Goal: Transaction & Acquisition: Purchase product/service

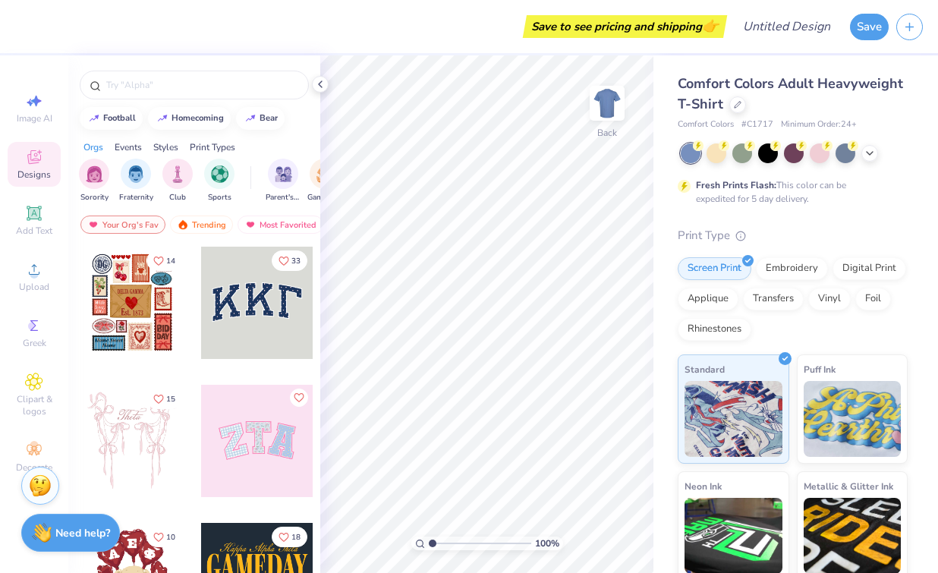
click at [131, 325] on div at bounding box center [132, 303] width 112 height 112
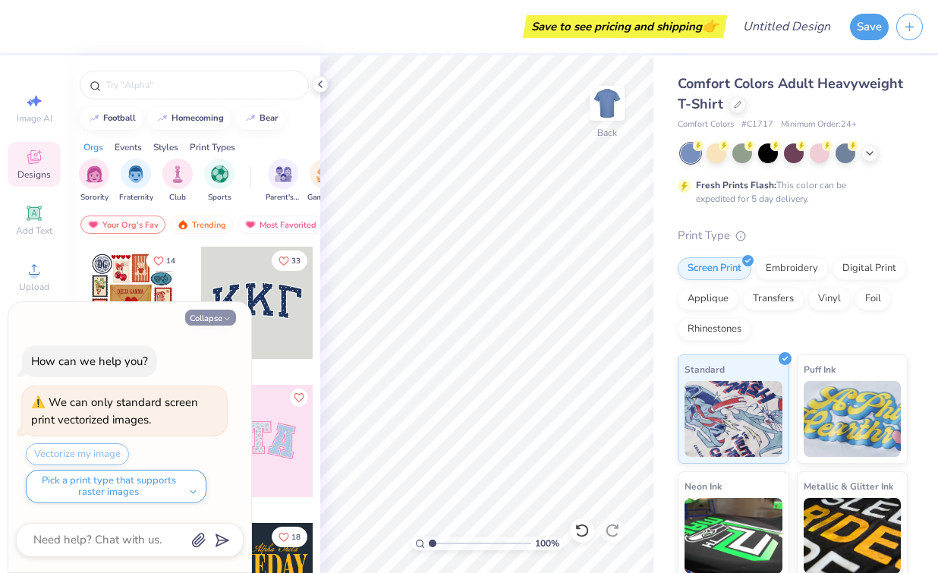
click at [203, 322] on button "Collapse" at bounding box center [210, 318] width 51 height 16
type textarea "x"
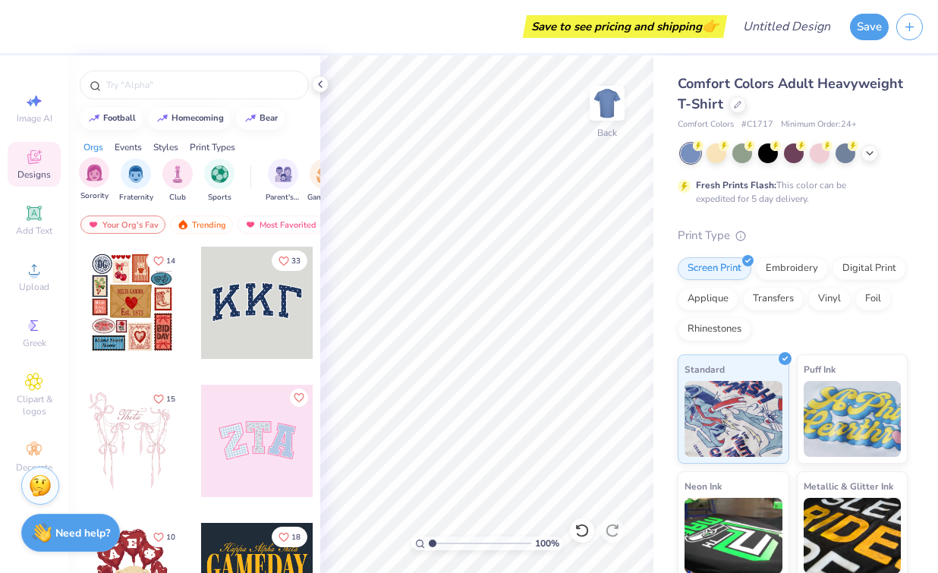
click at [81, 184] on div "Sorority" at bounding box center [94, 179] width 30 height 45
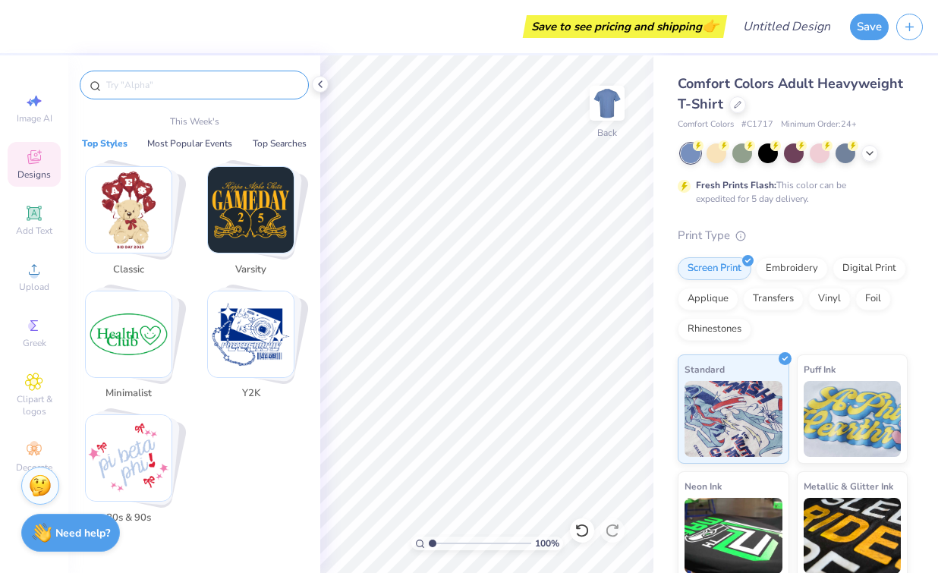
click at [216, 87] on input "text" at bounding box center [202, 84] width 194 height 15
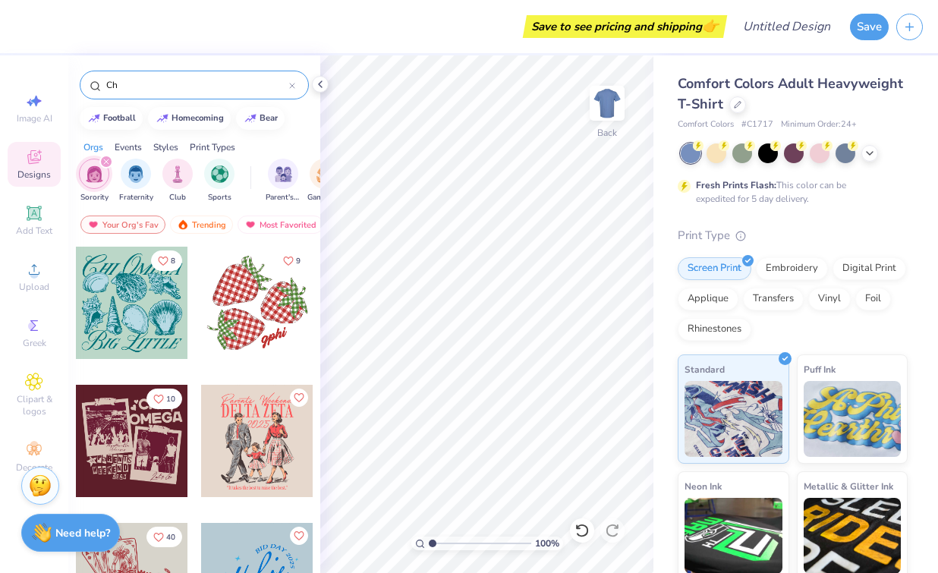
type input "C"
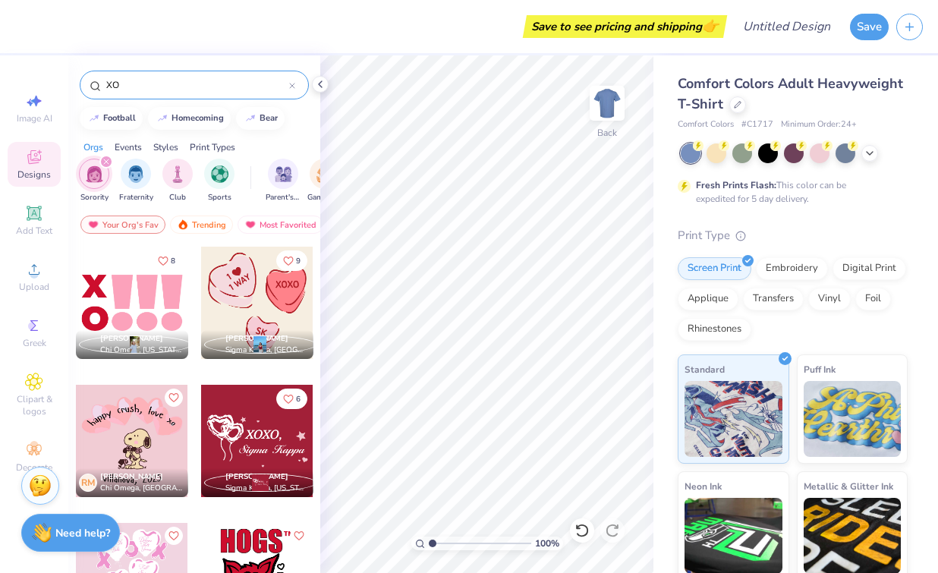
click at [178, 83] on input "XO" at bounding box center [197, 84] width 184 height 15
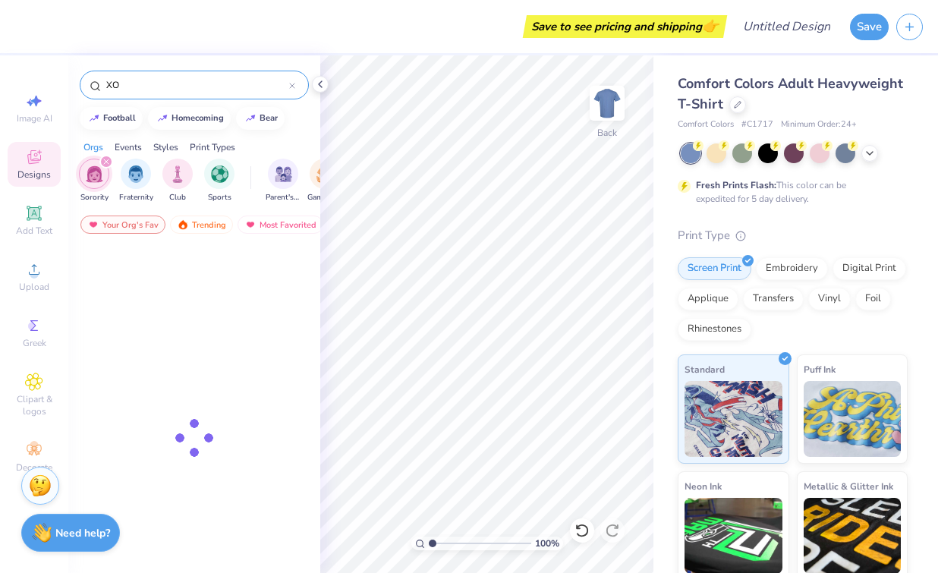
click at [178, 83] on input "XO" at bounding box center [197, 84] width 184 height 15
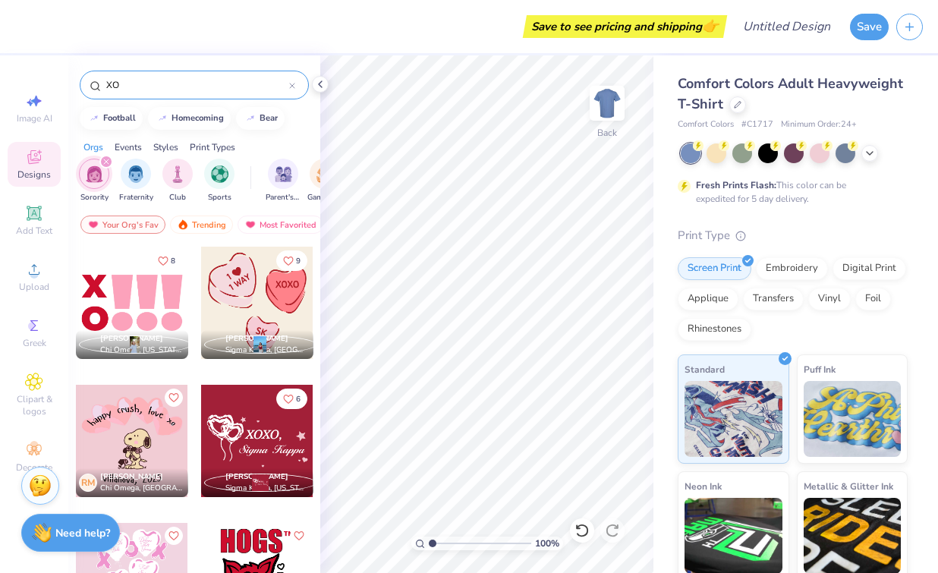
type input "="
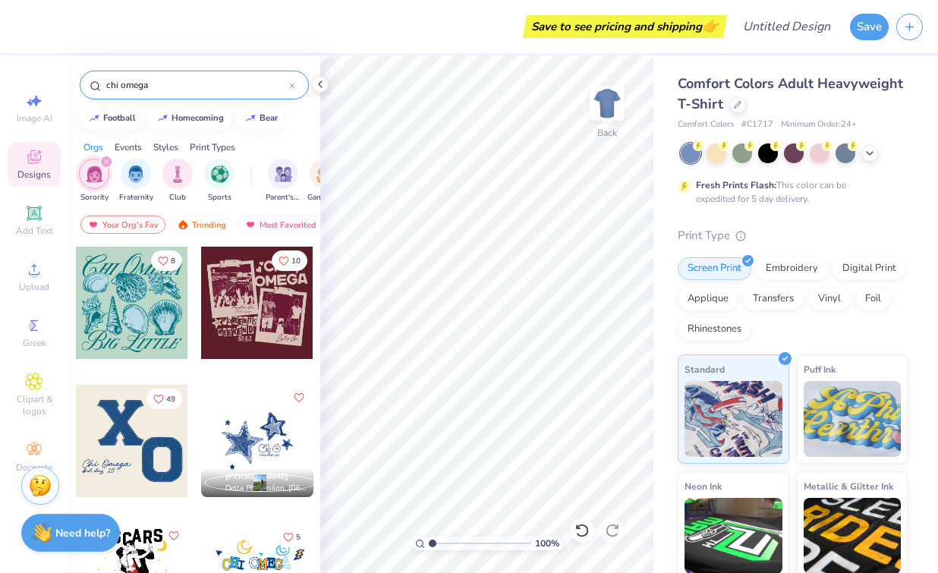
type input "chi omega"
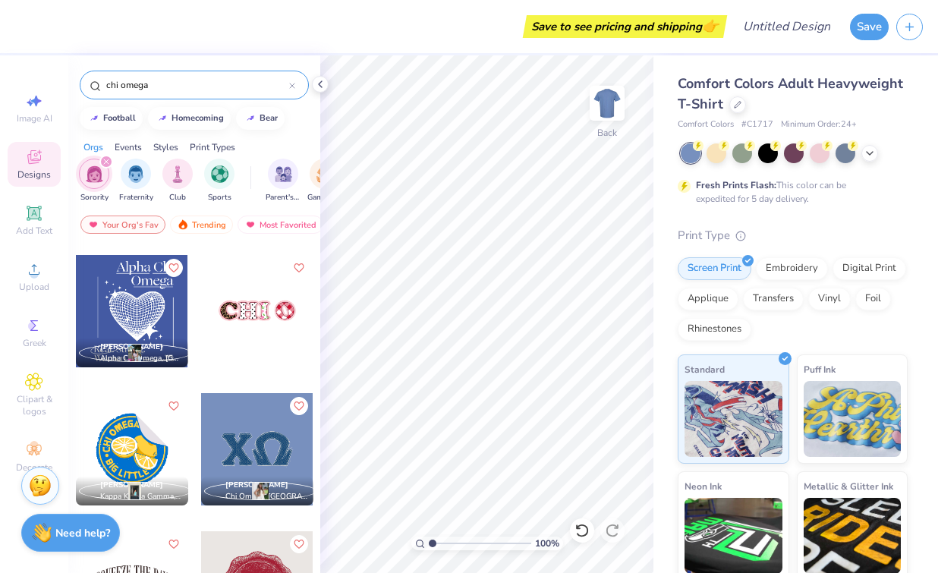
scroll to position [1927, 0]
click at [257, 323] on div at bounding box center [257, 310] width 112 height 112
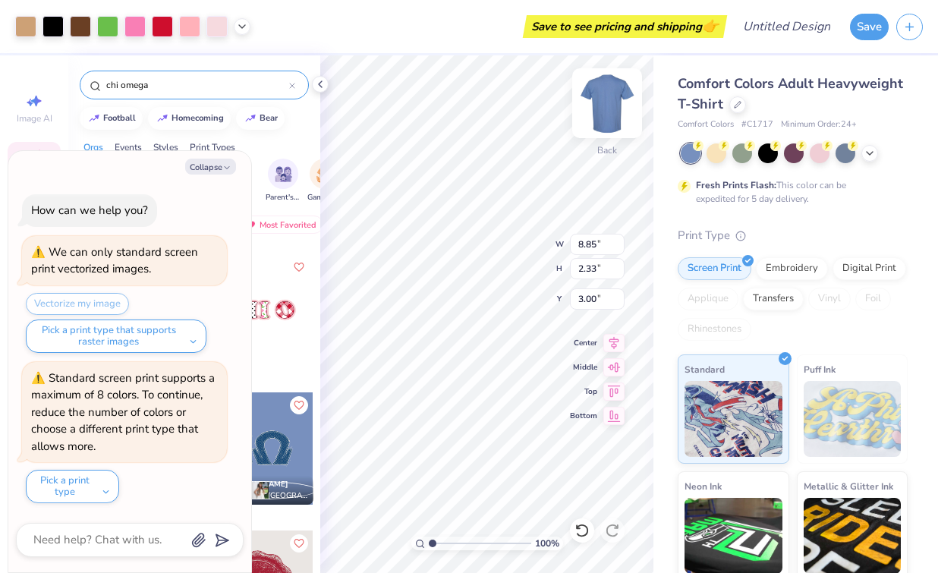
click at [614, 102] on img at bounding box center [607, 103] width 61 height 61
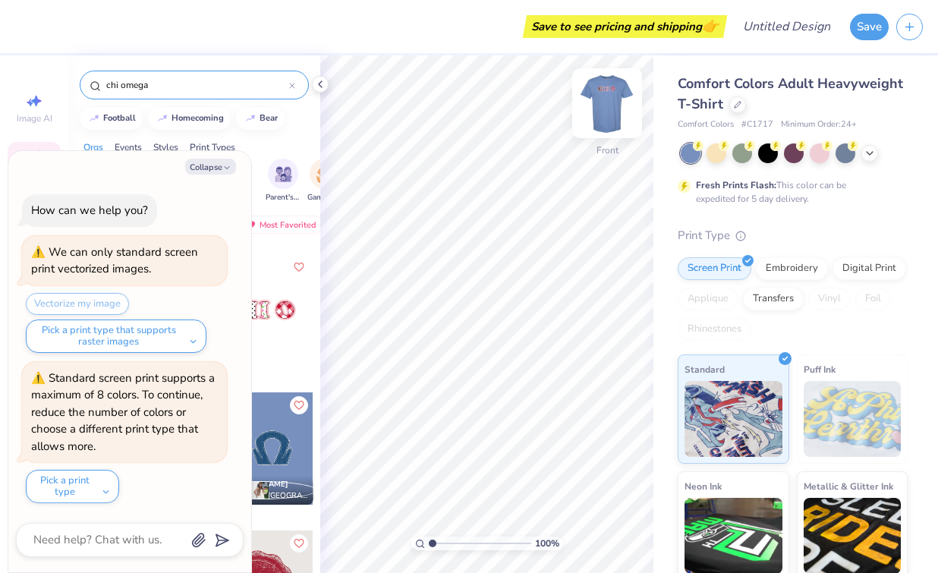
click at [615, 102] on img at bounding box center [607, 103] width 61 height 61
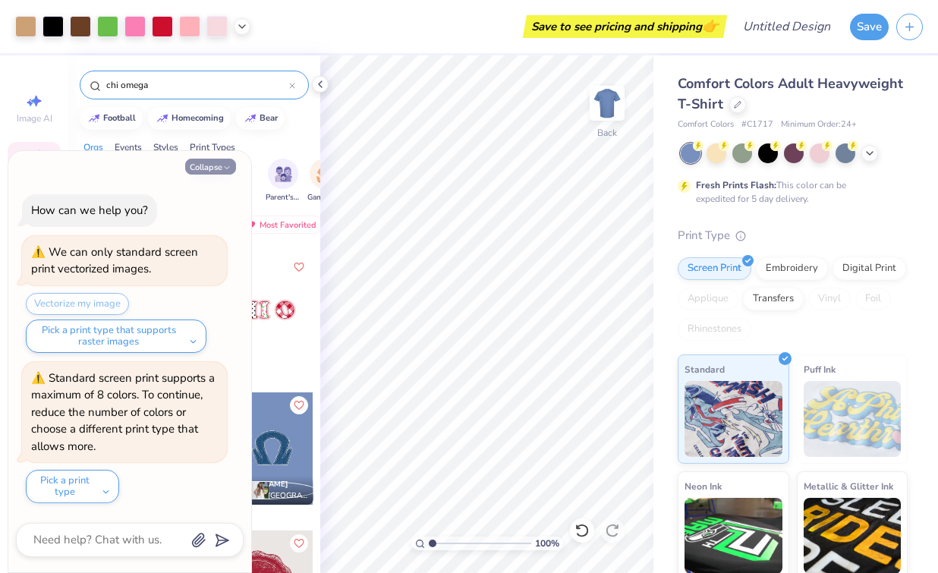
click at [231, 165] on icon "button" at bounding box center [226, 167] width 9 height 9
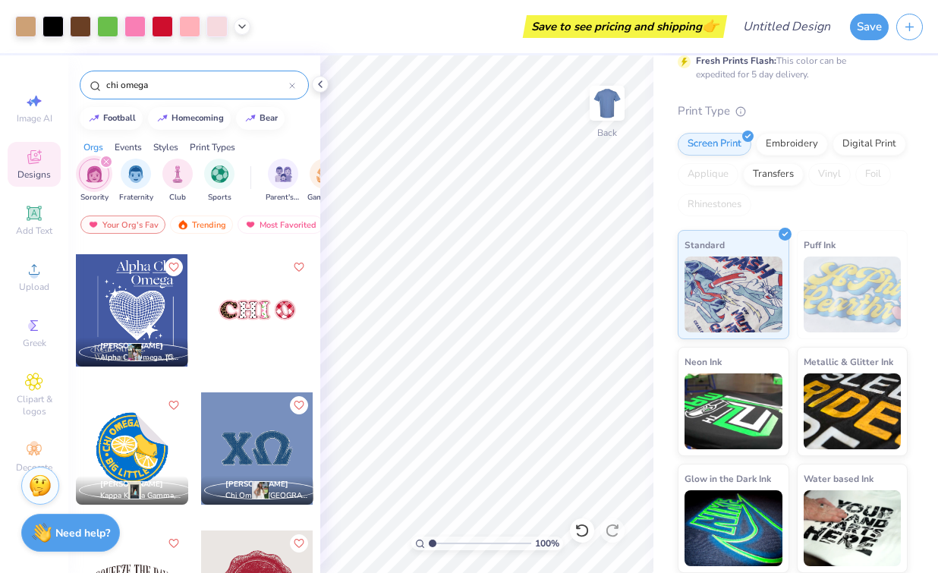
scroll to position [0, 0]
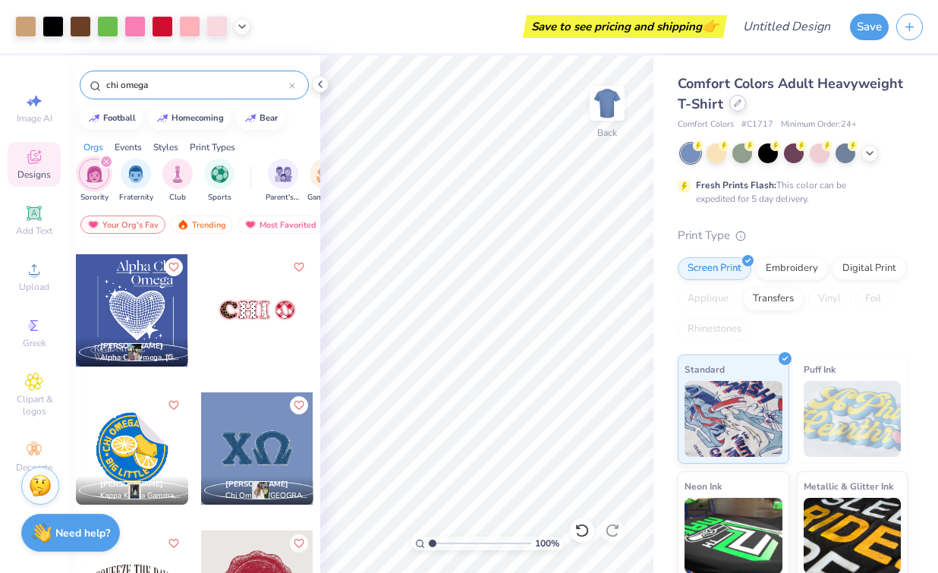
click at [740, 108] on div at bounding box center [738, 103] width 17 height 17
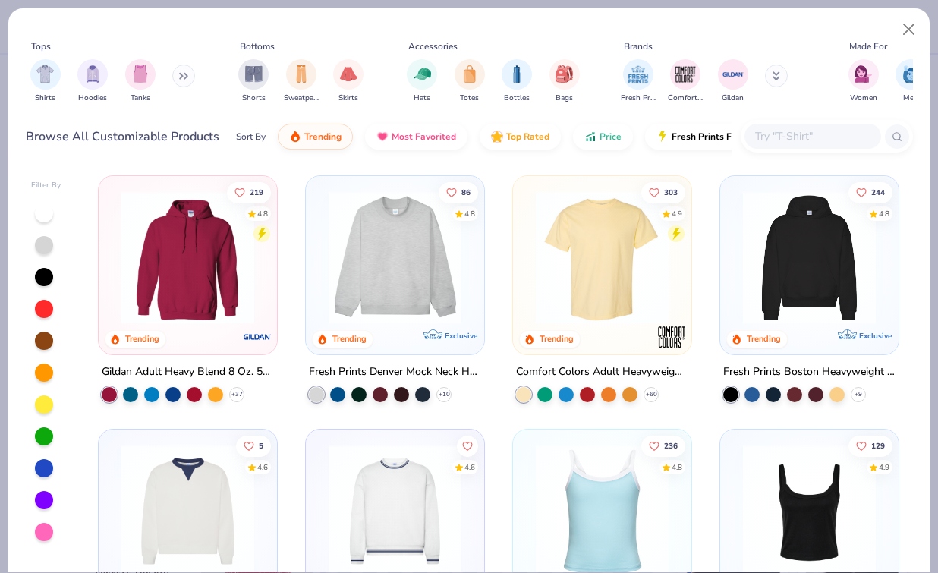
click at [420, 273] on img at bounding box center [395, 257] width 148 height 133
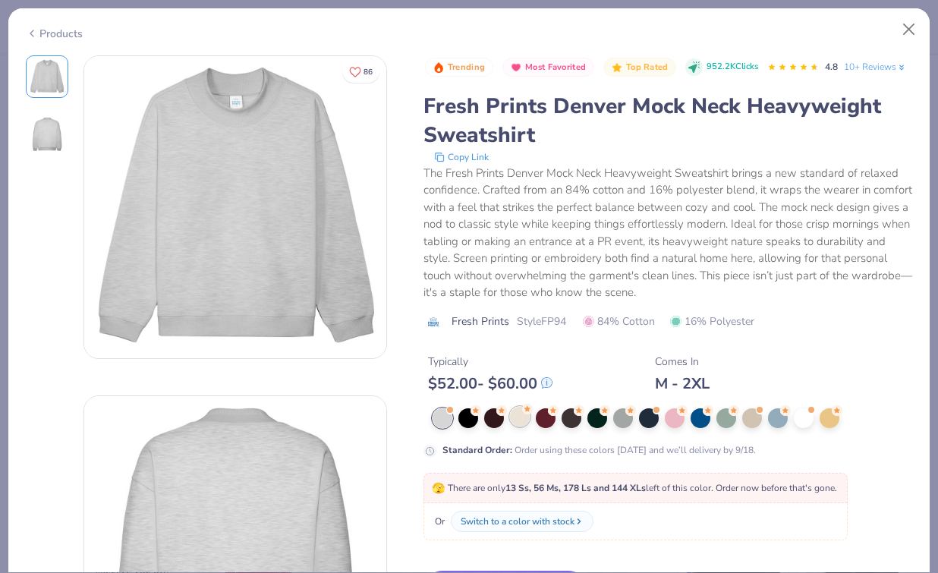
click at [518, 424] on div at bounding box center [520, 417] width 20 height 20
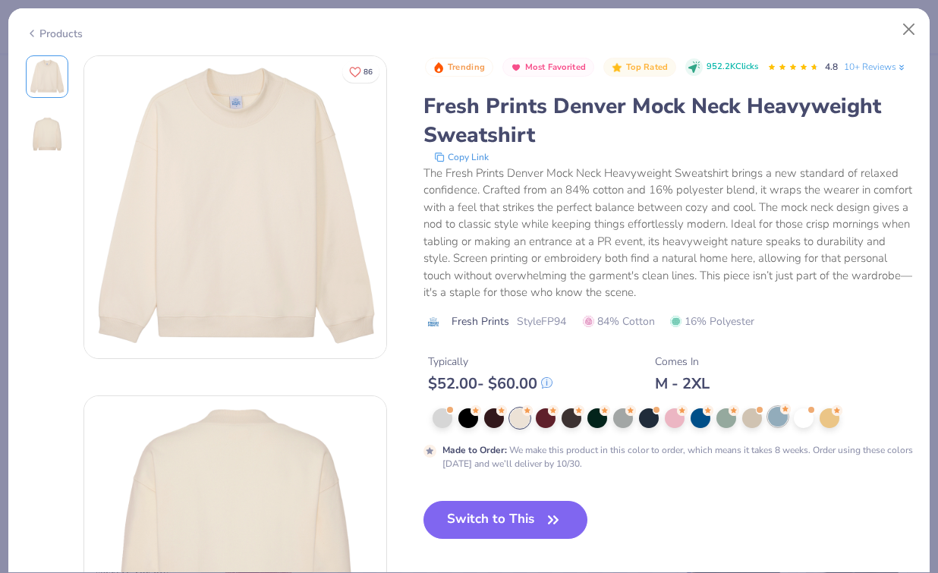
click at [776, 422] on div at bounding box center [778, 417] width 20 height 20
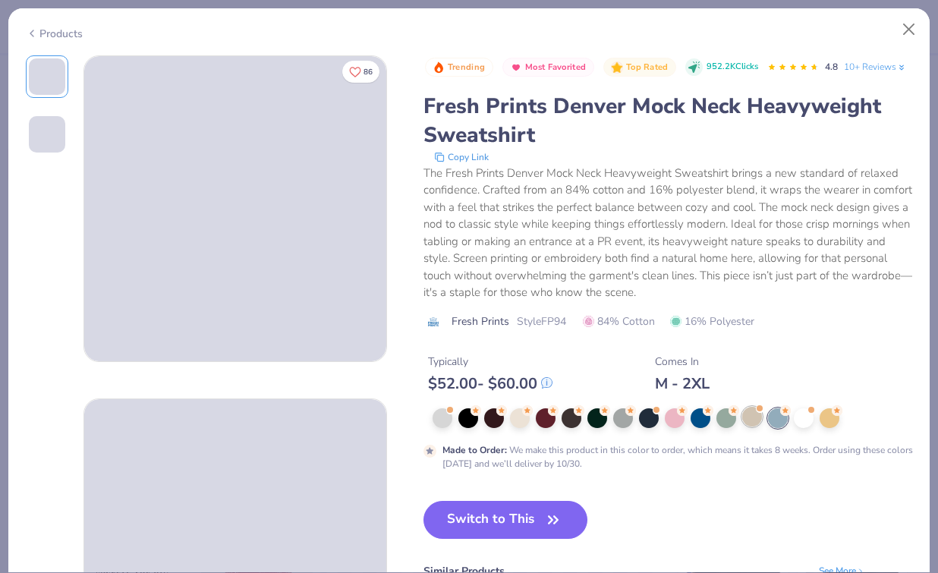
click at [758, 419] on div at bounding box center [753, 417] width 20 height 20
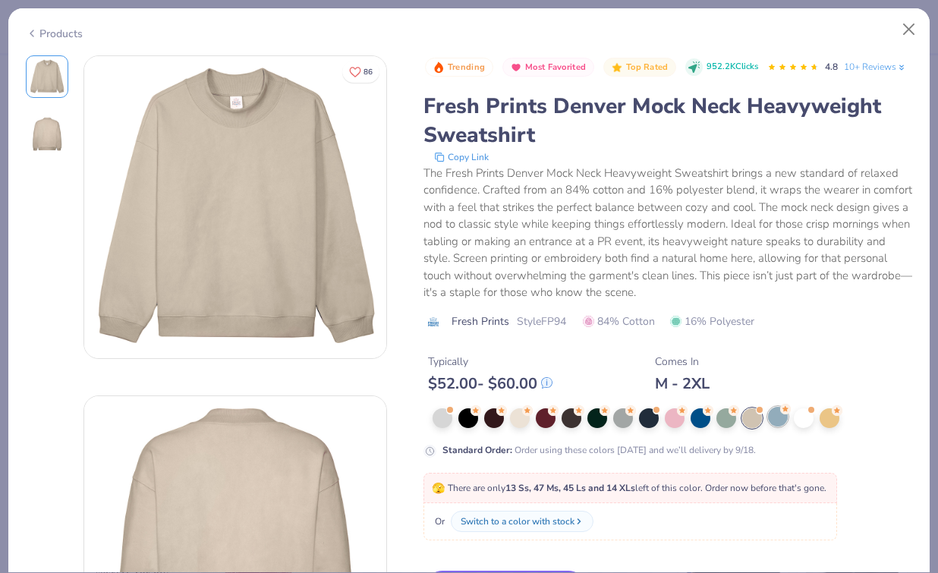
click at [781, 418] on div at bounding box center [778, 417] width 20 height 20
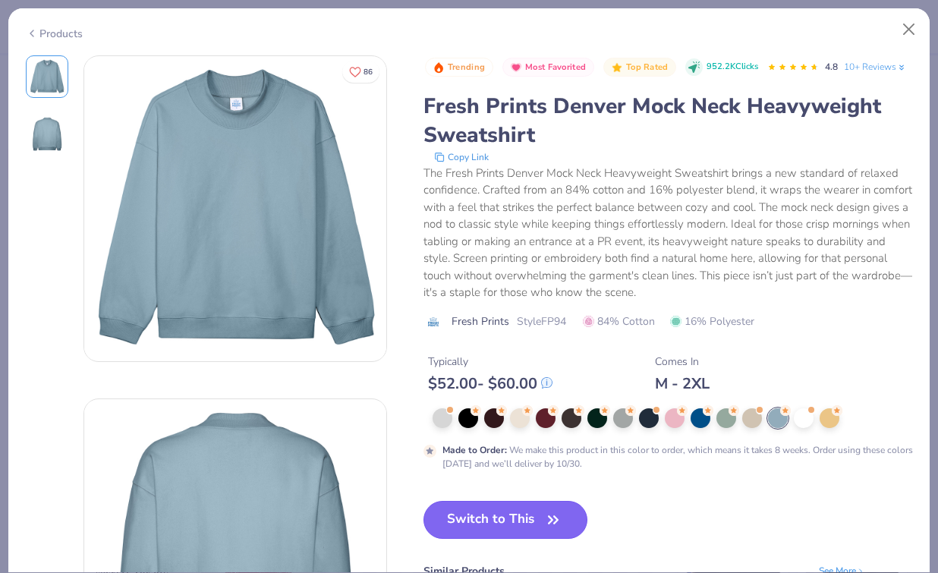
click at [517, 511] on button "Switch to This" at bounding box center [506, 520] width 165 height 38
type textarea "x"
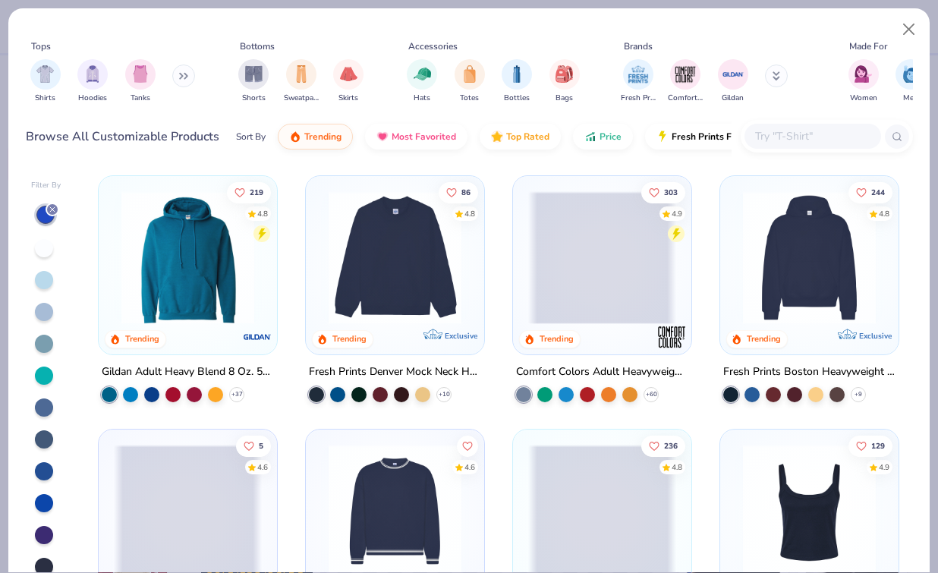
click at [388, 221] on img at bounding box center [395, 257] width 148 height 133
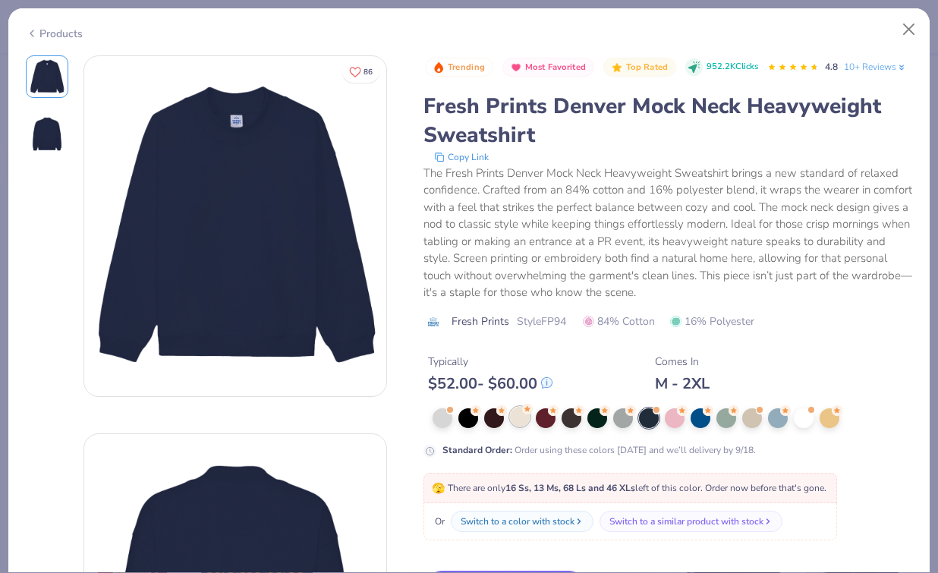
click at [517, 417] on div at bounding box center [520, 417] width 20 height 20
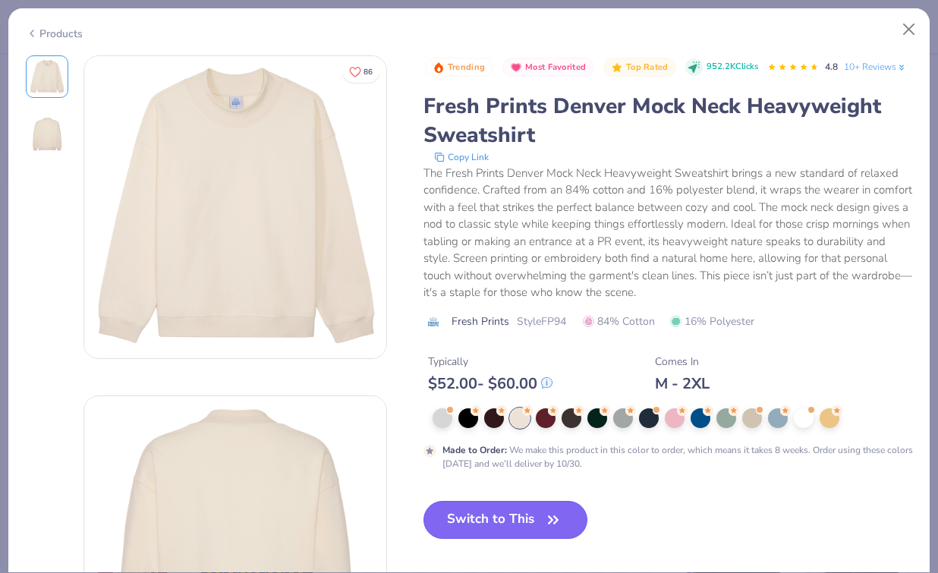
click at [540, 522] on button "Switch to This" at bounding box center [506, 520] width 165 height 38
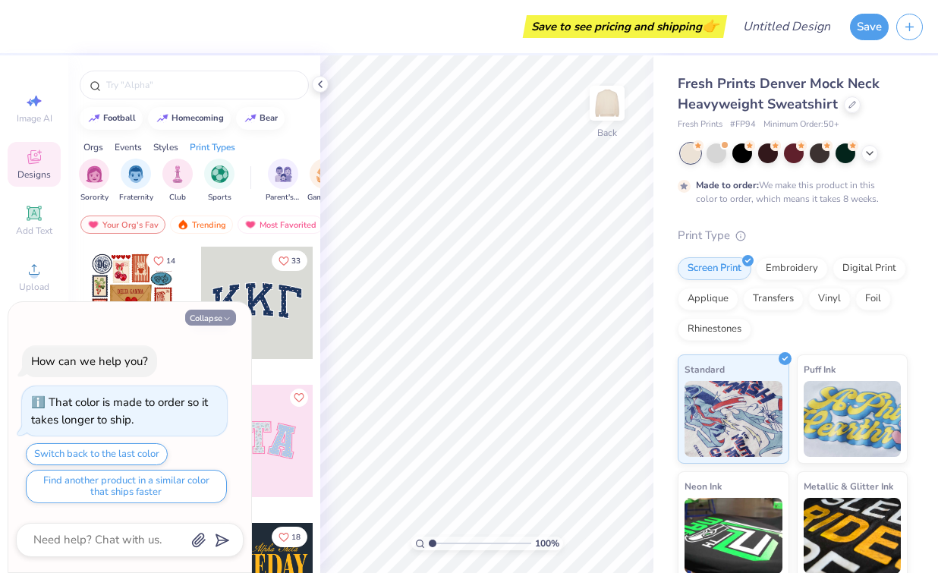
click at [212, 314] on button "Collapse" at bounding box center [210, 318] width 51 height 16
type textarea "x"
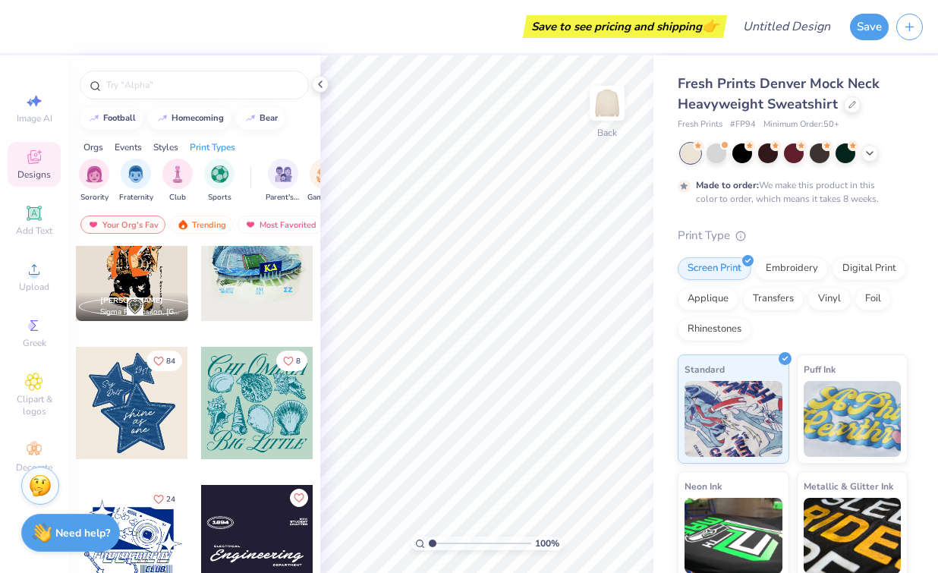
scroll to position [1282, 0]
click at [250, 418] on div at bounding box center [257, 402] width 112 height 112
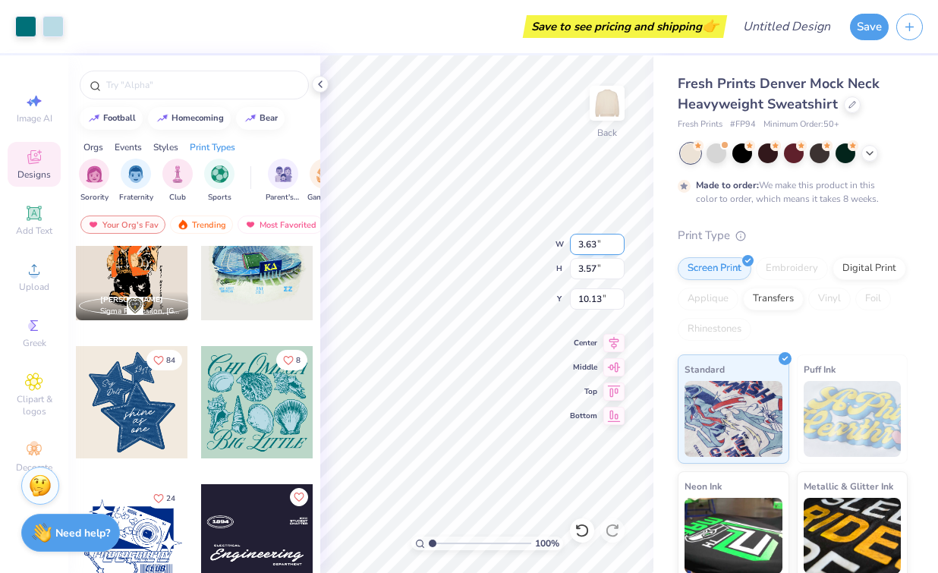
type input "3.63"
type input "3.57"
type input "6.43"
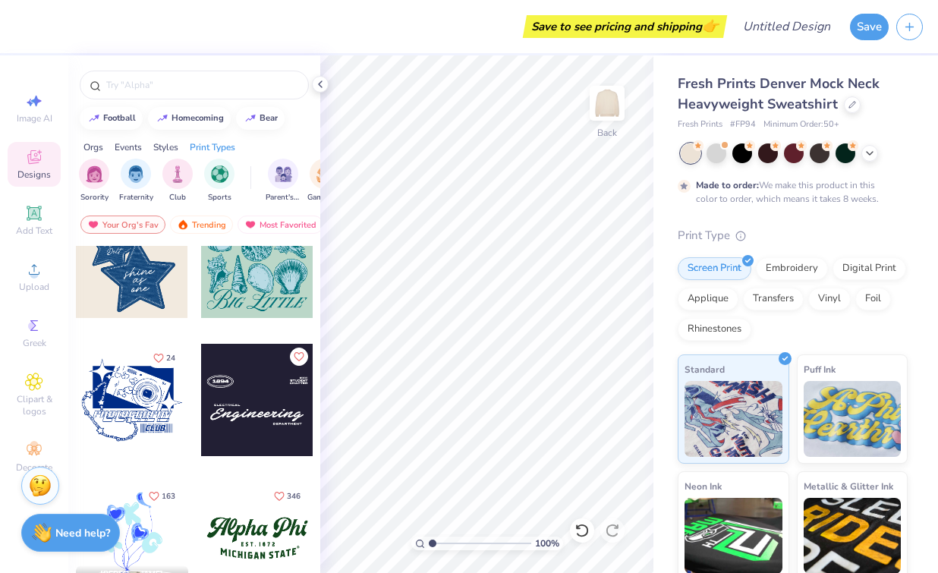
scroll to position [1489, 0]
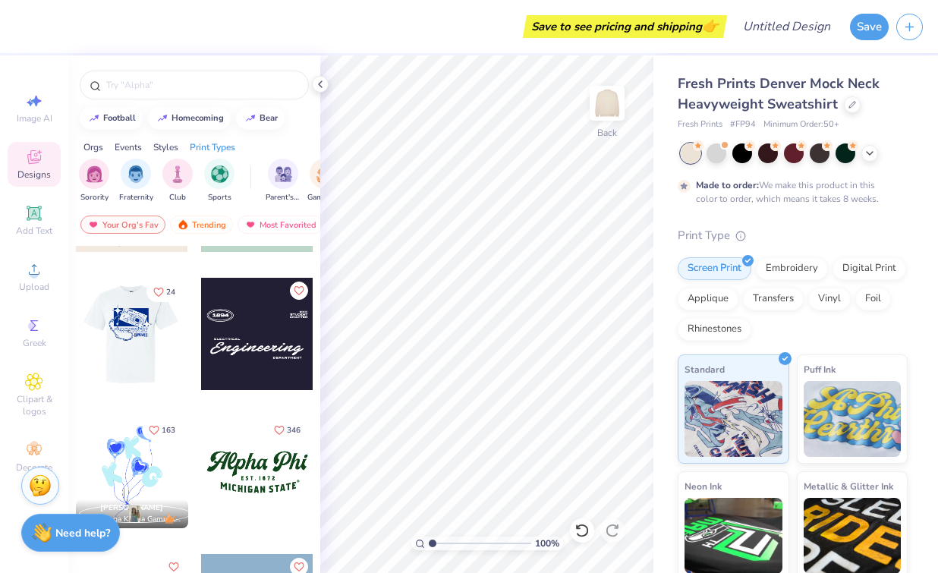
click at [76, 351] on div at bounding box center [20, 334] width 112 height 112
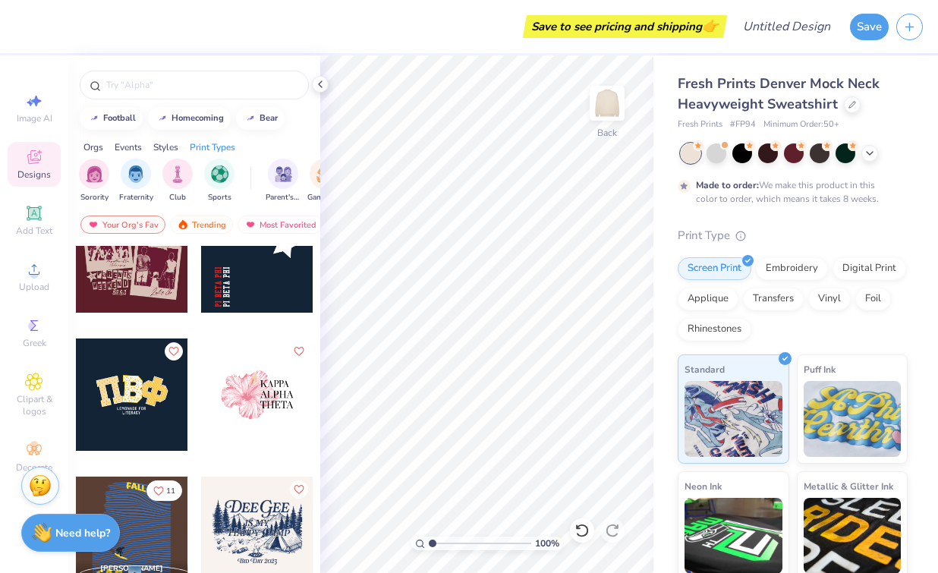
scroll to position [2952, 0]
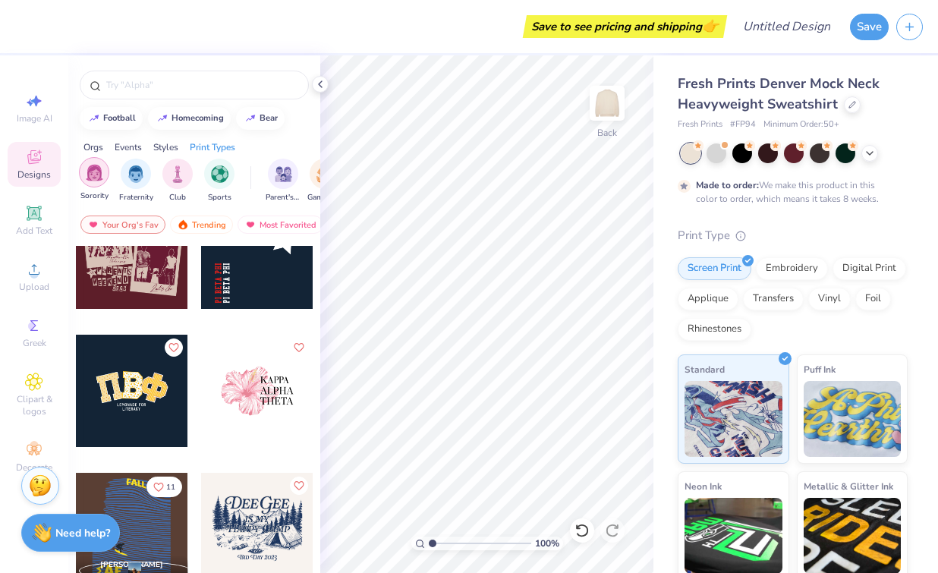
click at [95, 179] on img "filter for Sorority" at bounding box center [94, 172] width 17 height 17
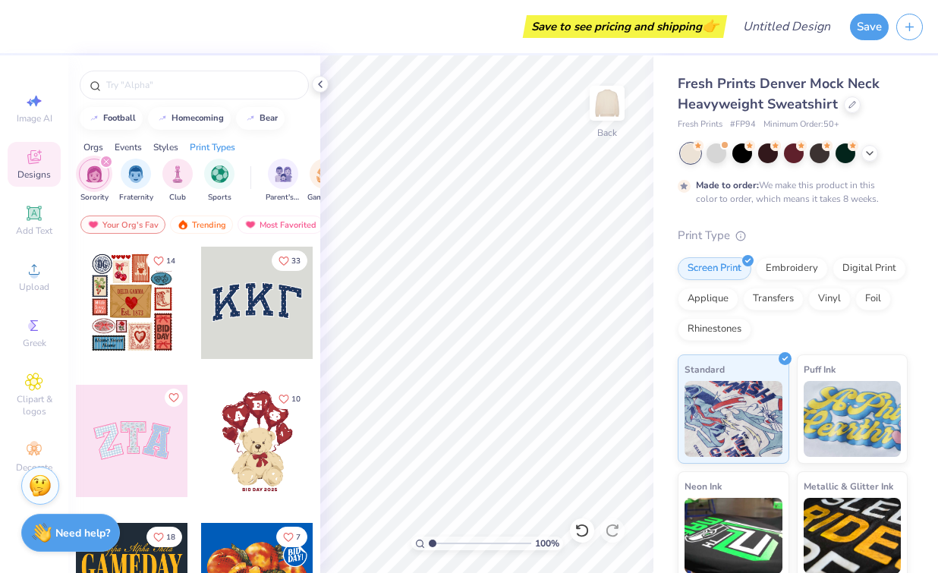
click at [257, 421] on div at bounding box center [257, 441] width 112 height 112
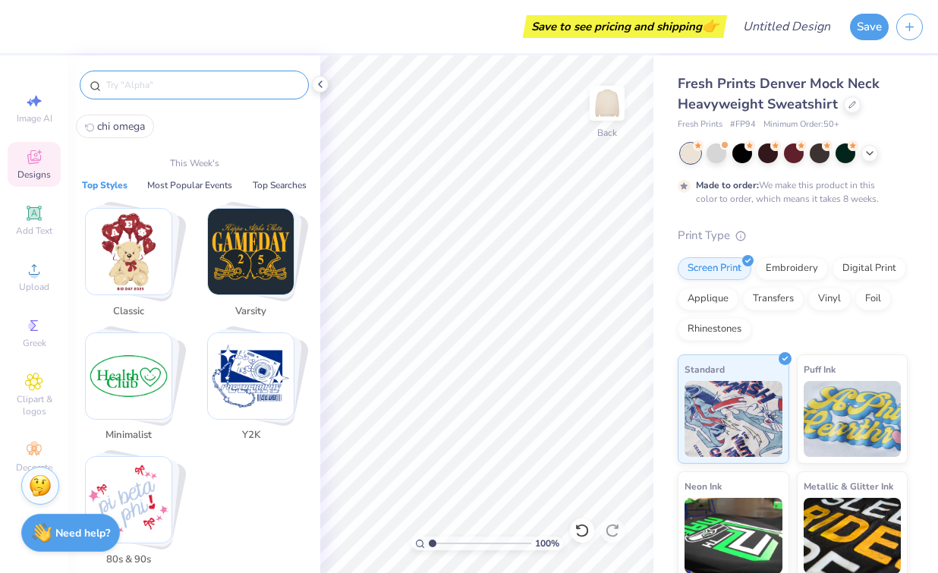
click at [118, 84] on input "text" at bounding box center [202, 84] width 194 height 15
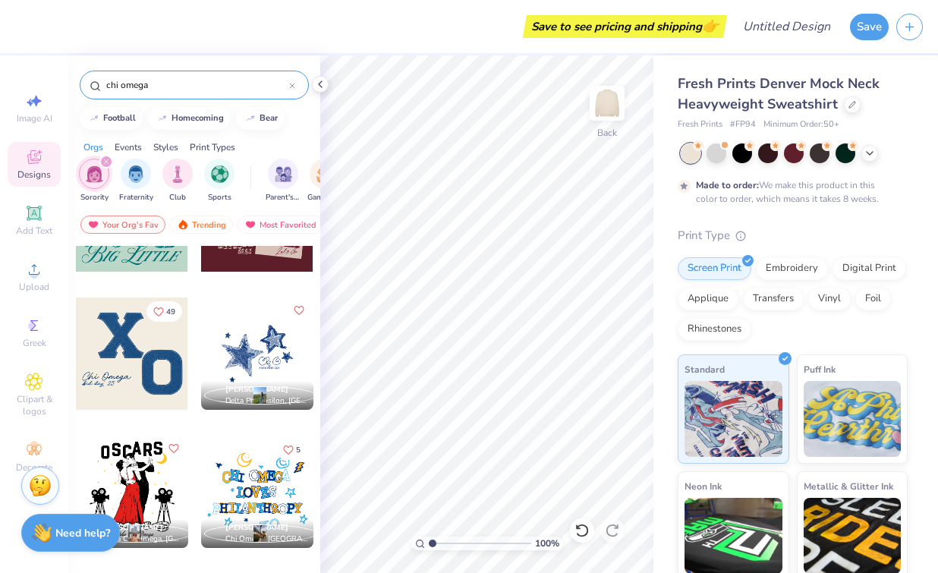
scroll to position [88, 0]
type input "chi omega"
click at [135, 345] on div at bounding box center [132, 353] width 112 height 112
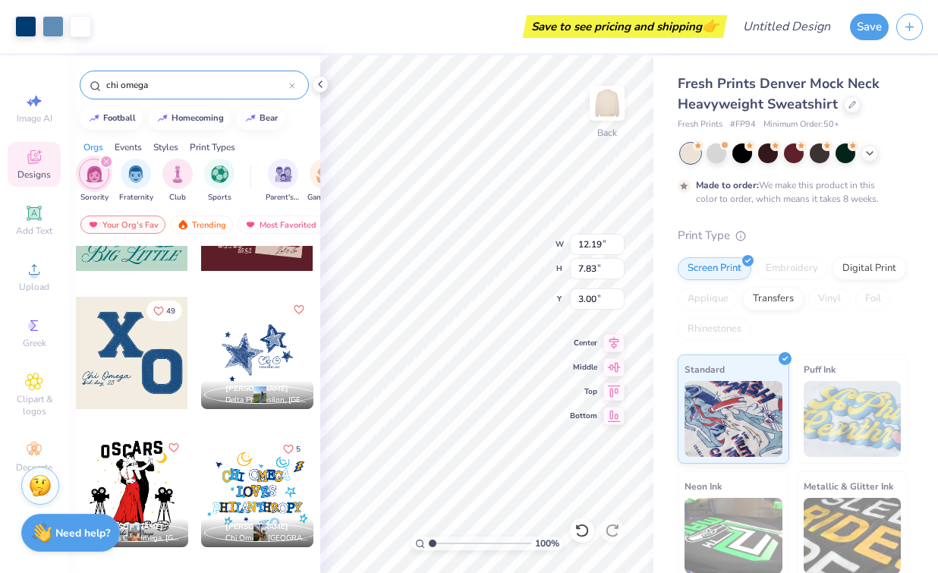
type input "12.19"
type input "7.83"
click at [252, 370] on div at bounding box center [257, 353] width 112 height 112
type input "11.03"
type input "8.80"
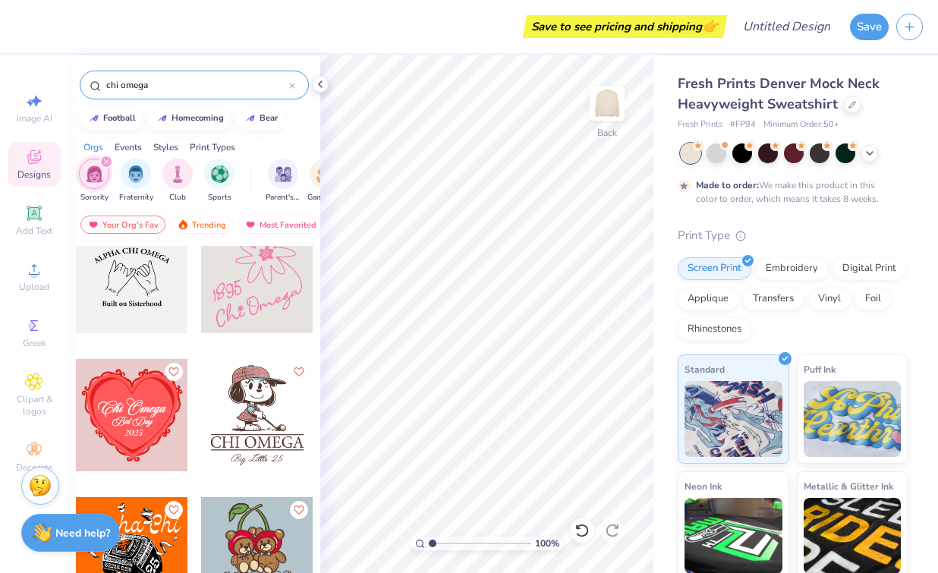
scroll to position [856, 0]
click at [155, 408] on div at bounding box center [132, 414] width 112 height 112
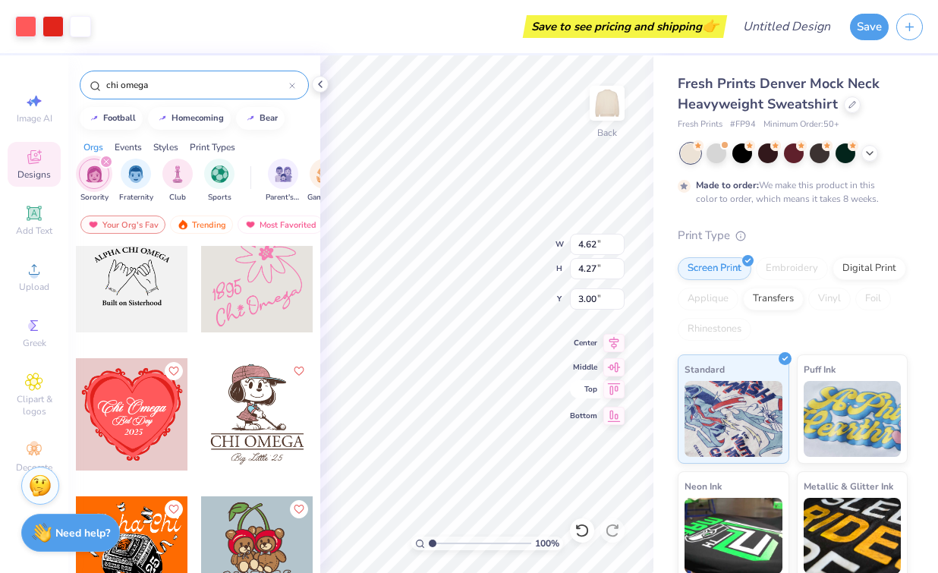
click at [584, 393] on div "100 % Back W 4.62 4.62 " H 4.27 4.27 " Y 3.00 3.00 " Center Middle Top Bottom" at bounding box center [486, 314] width 333 height 518
type input "9.57"
type input "8.83"
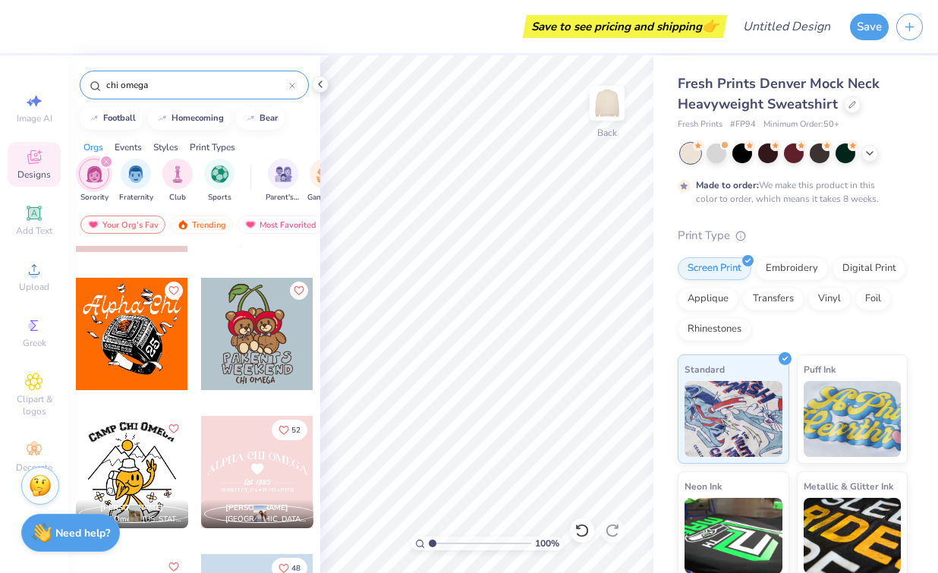
scroll to position [1077, 0]
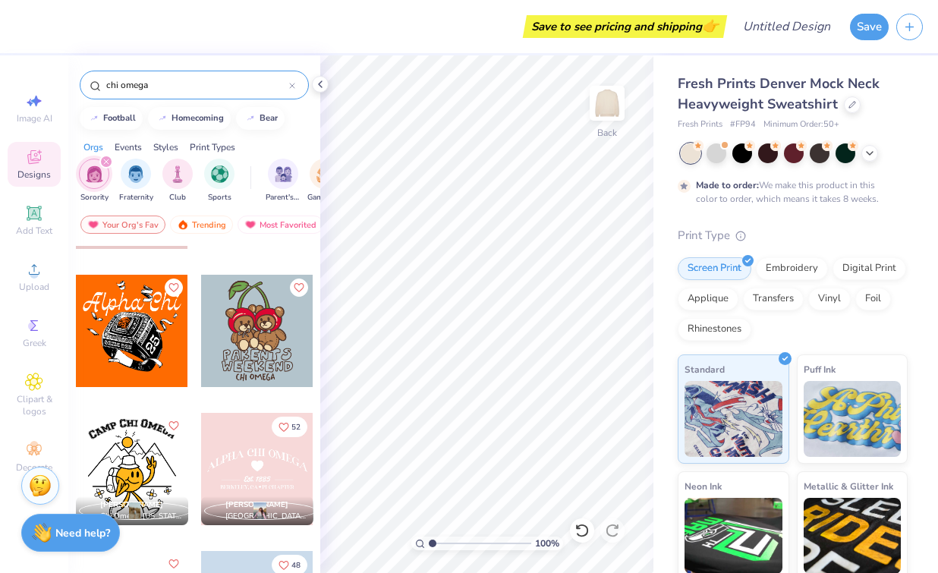
click at [276, 327] on div at bounding box center [257, 331] width 112 height 112
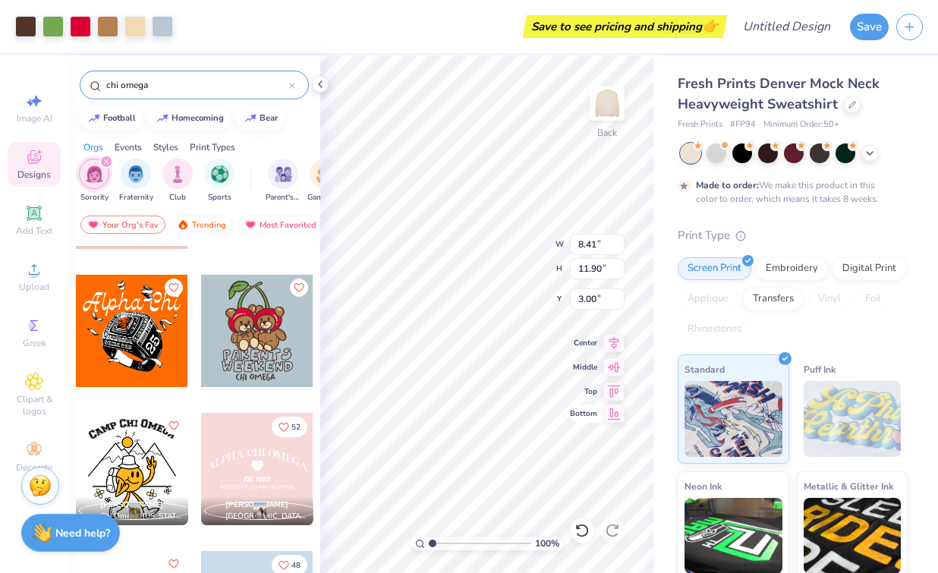
type input "8.41"
type input "11.90"
type input "2.70"
click at [793, 160] on div at bounding box center [794, 152] width 20 height 20
click at [720, 152] on div at bounding box center [717, 152] width 20 height 20
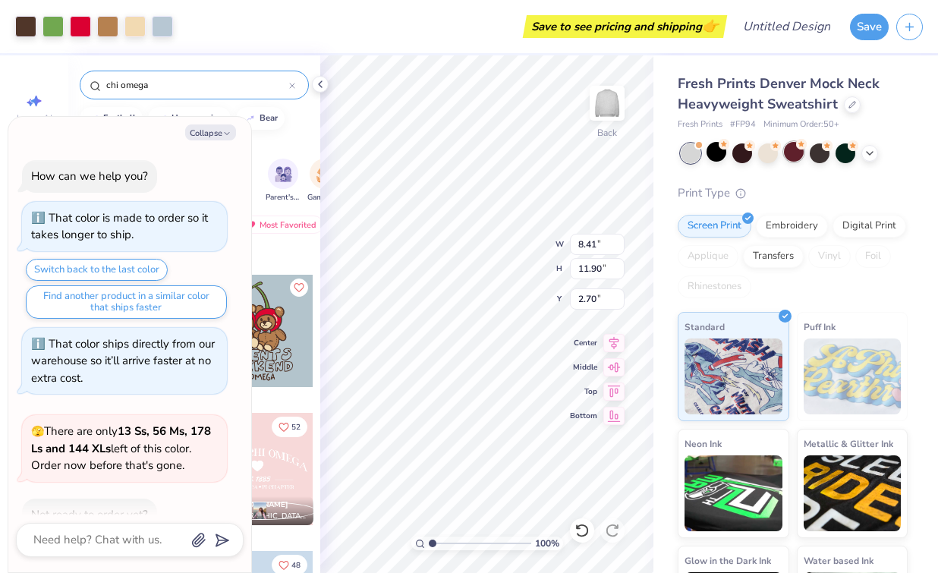
scroll to position [285, 0]
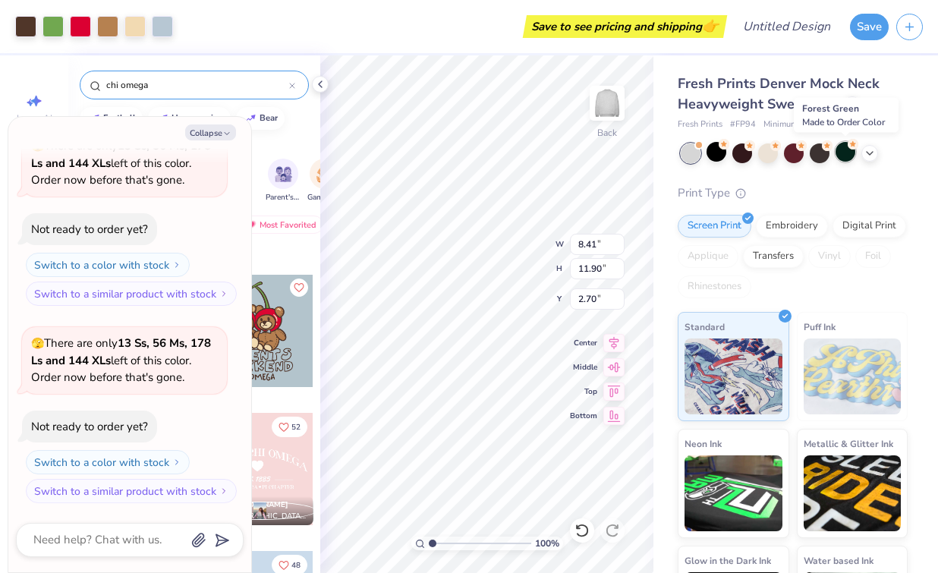
click at [851, 155] on div at bounding box center [846, 152] width 20 height 20
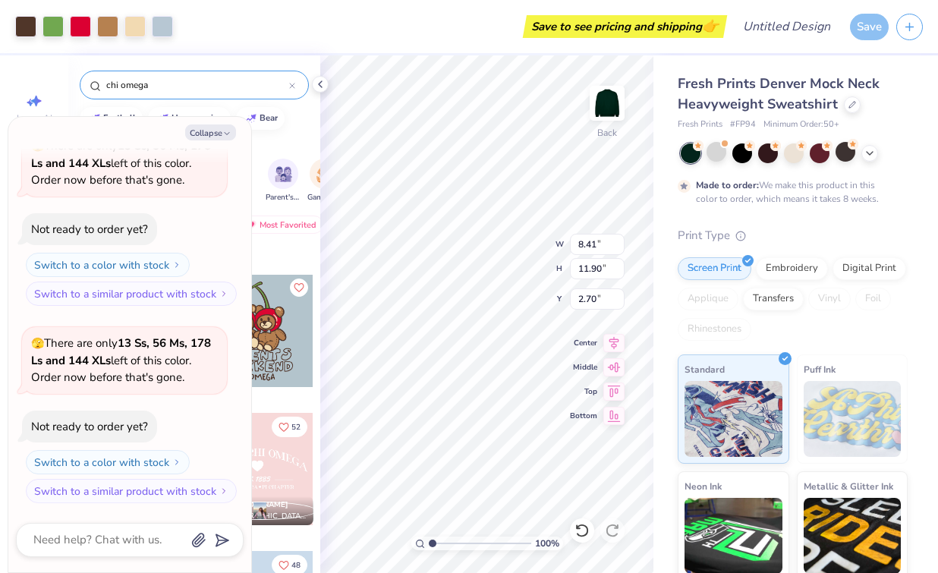
scroll to position [411, 0]
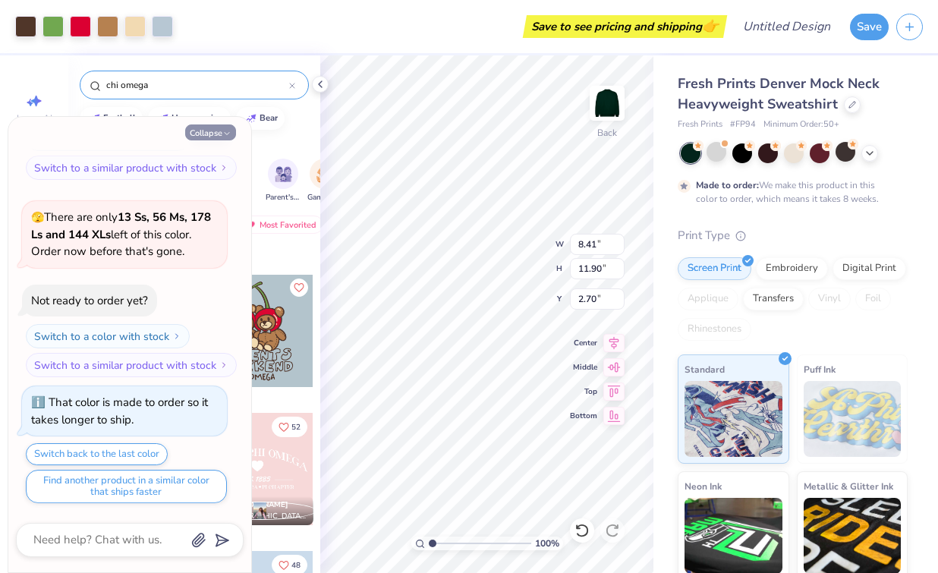
click at [221, 128] on button "Collapse" at bounding box center [210, 133] width 51 height 16
type textarea "x"
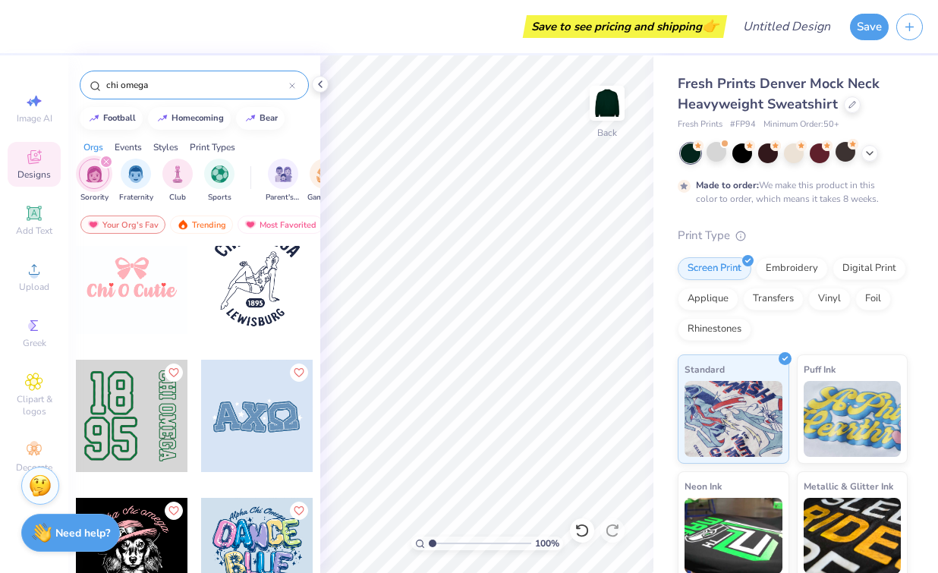
scroll to position [4033, 0]
click at [799, 153] on div at bounding box center [794, 152] width 20 height 20
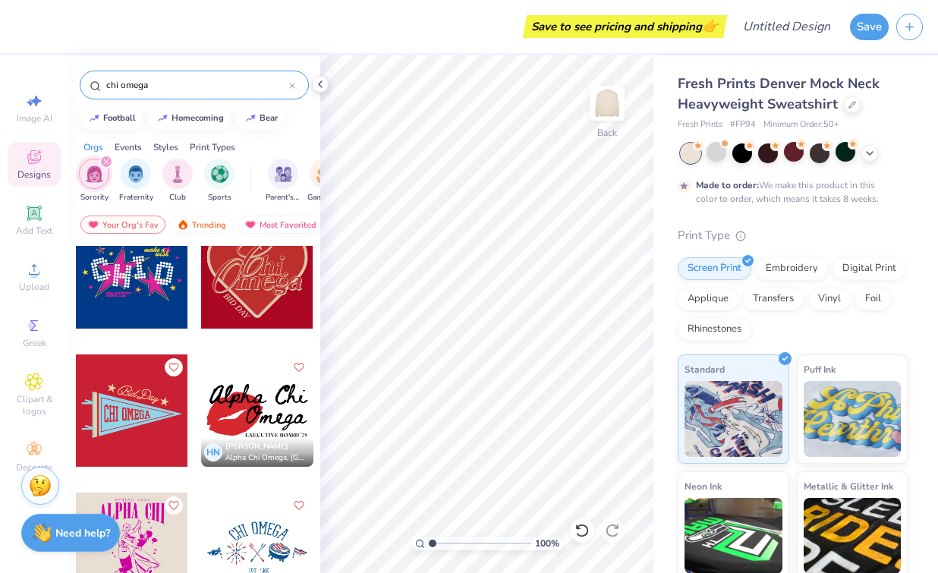
scroll to position [5323, 0]
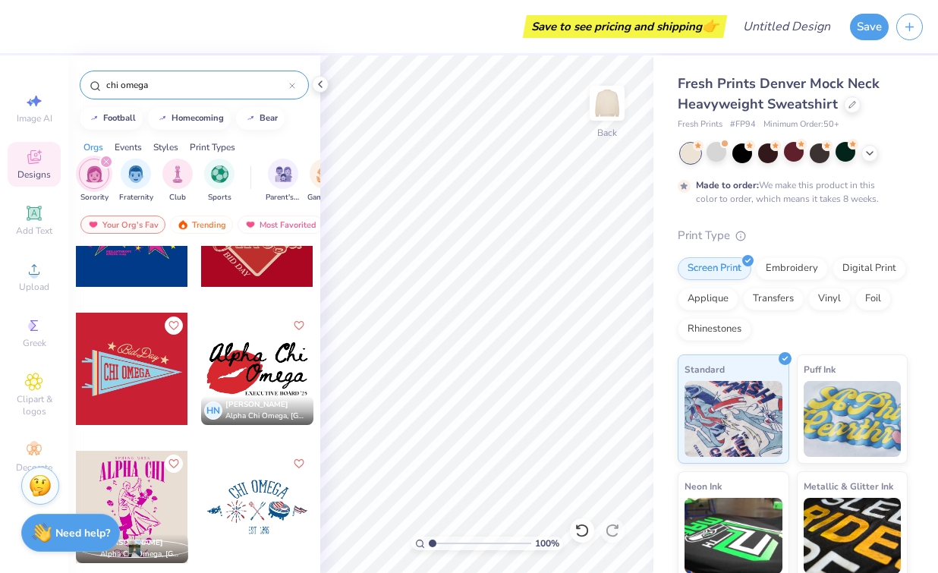
click at [132, 380] on div at bounding box center [132, 369] width 112 height 112
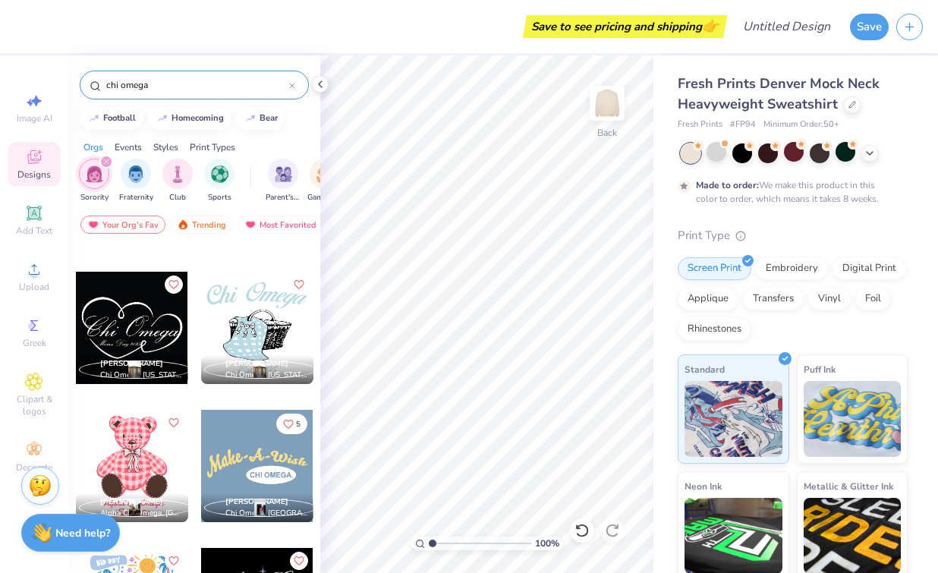
scroll to position [5642, 0]
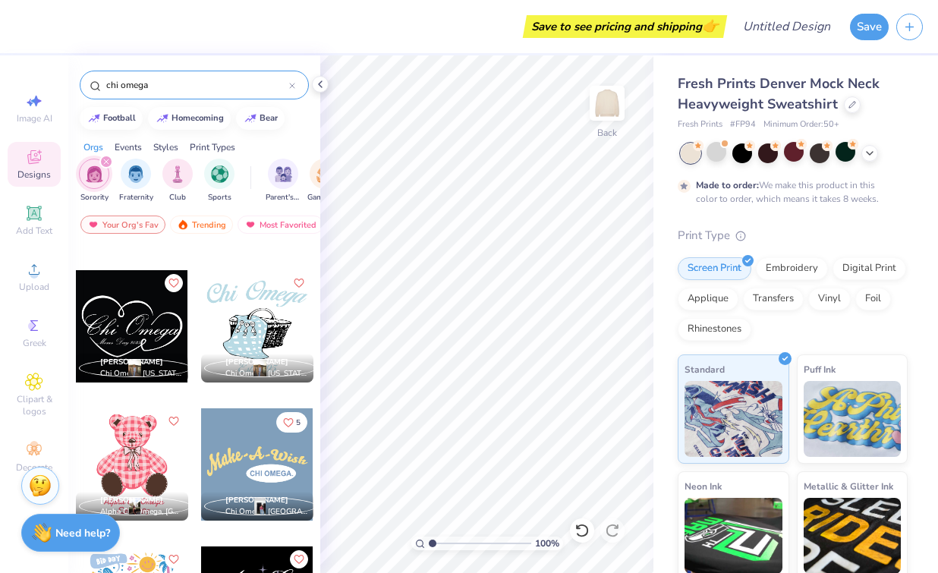
click at [143, 320] on div at bounding box center [132, 326] width 112 height 112
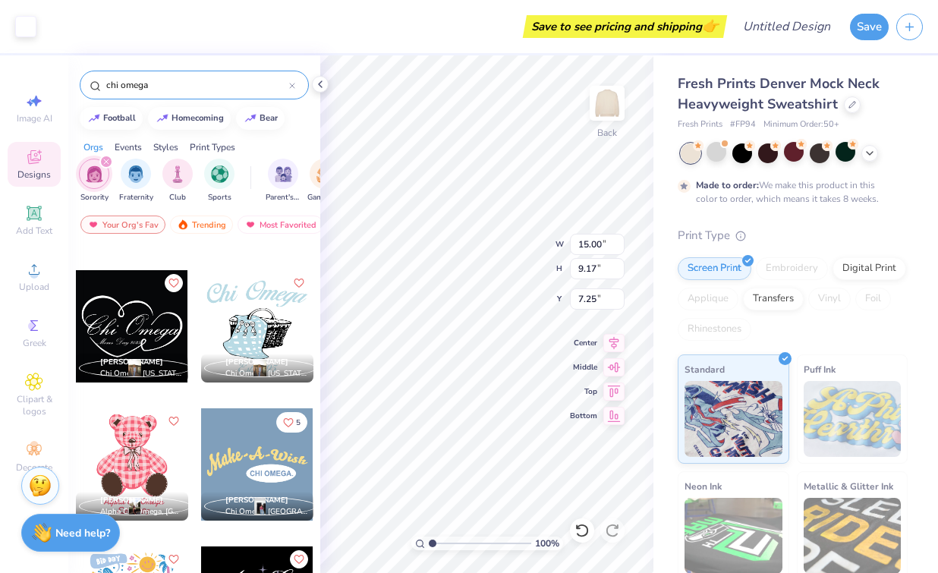
type input "7.25"
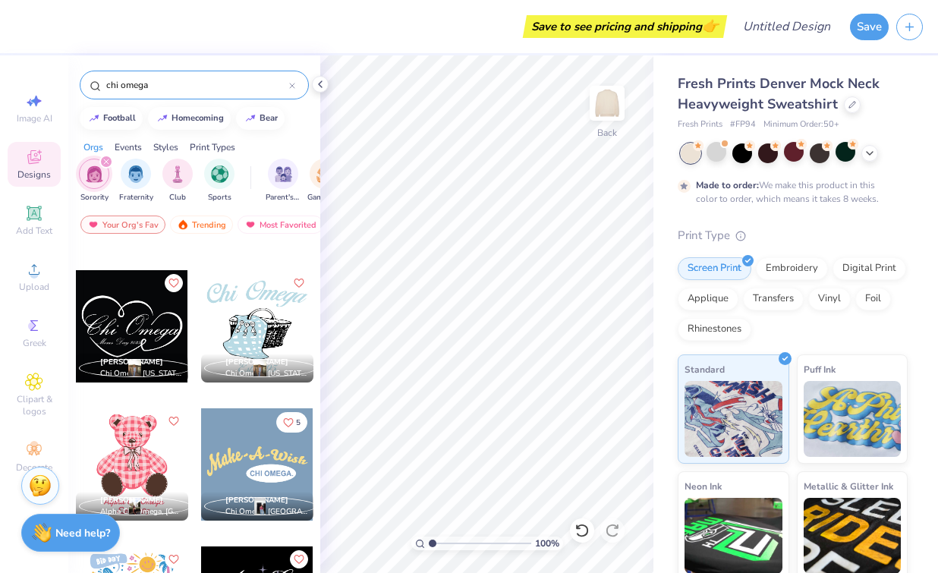
click at [133, 430] on div at bounding box center [132, 464] width 112 height 112
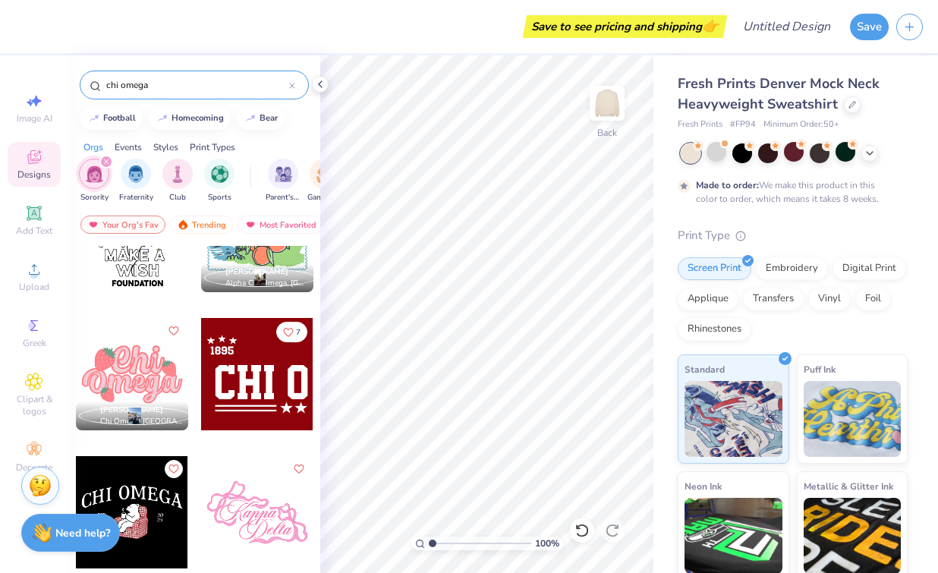
scroll to position [6329, 0]
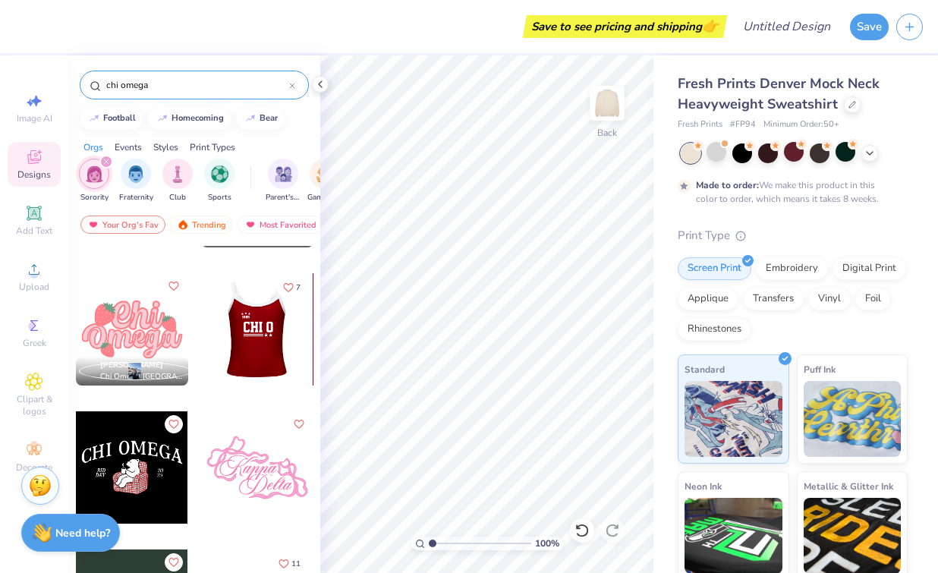
click at [201, 354] on div at bounding box center [145, 329] width 112 height 112
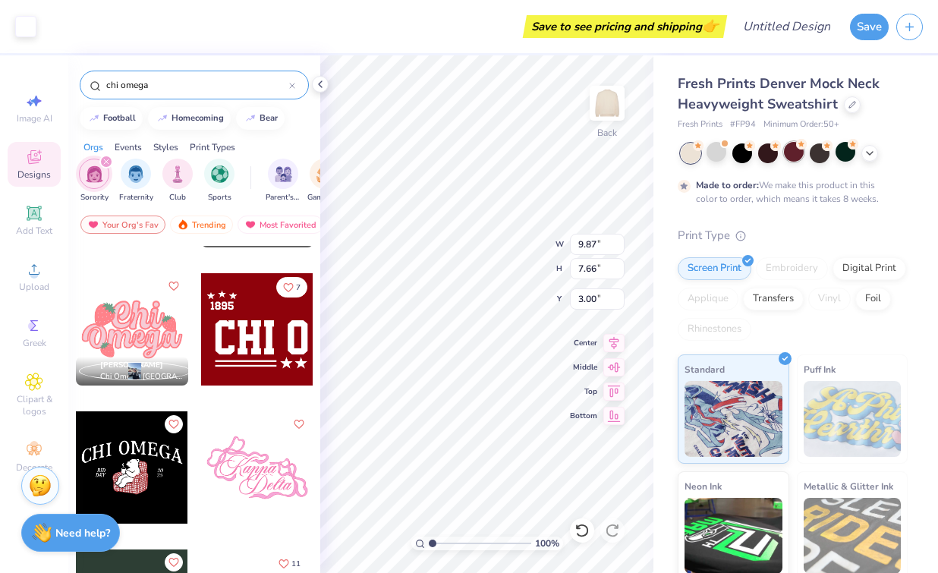
click at [786, 153] on div at bounding box center [794, 152] width 20 height 20
